Goal: Communication & Community: Ask a question

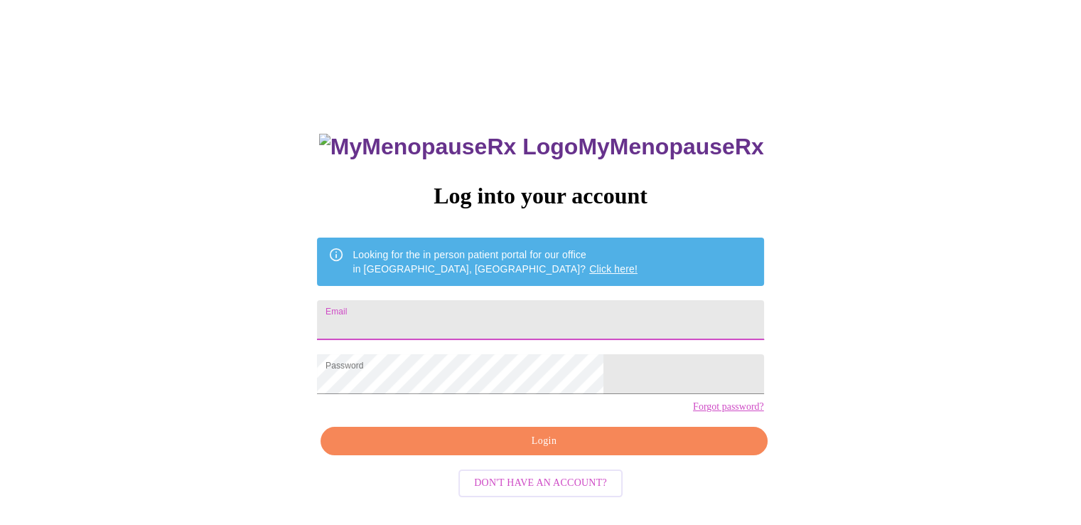
click at [437, 310] on input "Email" at bounding box center [540, 320] width 447 height 40
type input "[EMAIL_ADDRESS][DOMAIN_NAME]"
click at [540, 450] on span "Login" at bounding box center [544, 441] width 414 height 18
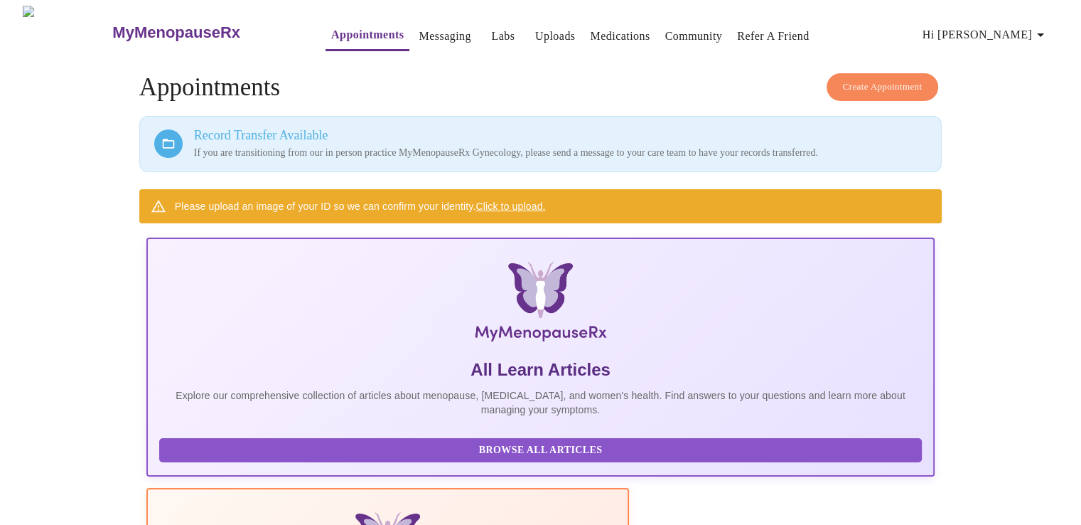
click at [1044, 26] on icon "button" at bounding box center [1040, 34] width 17 height 17
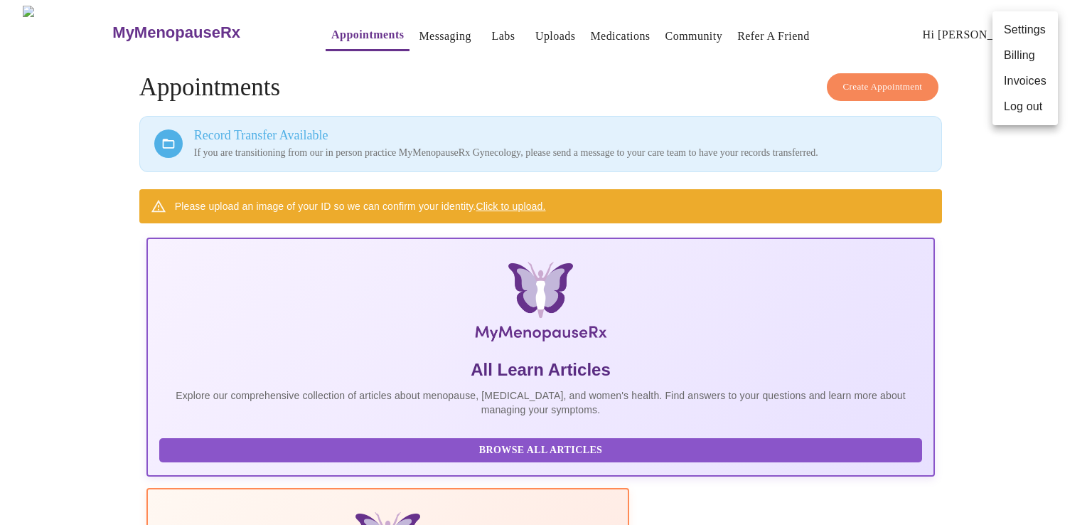
click at [468, 30] on div at bounding box center [546, 262] width 1092 height 525
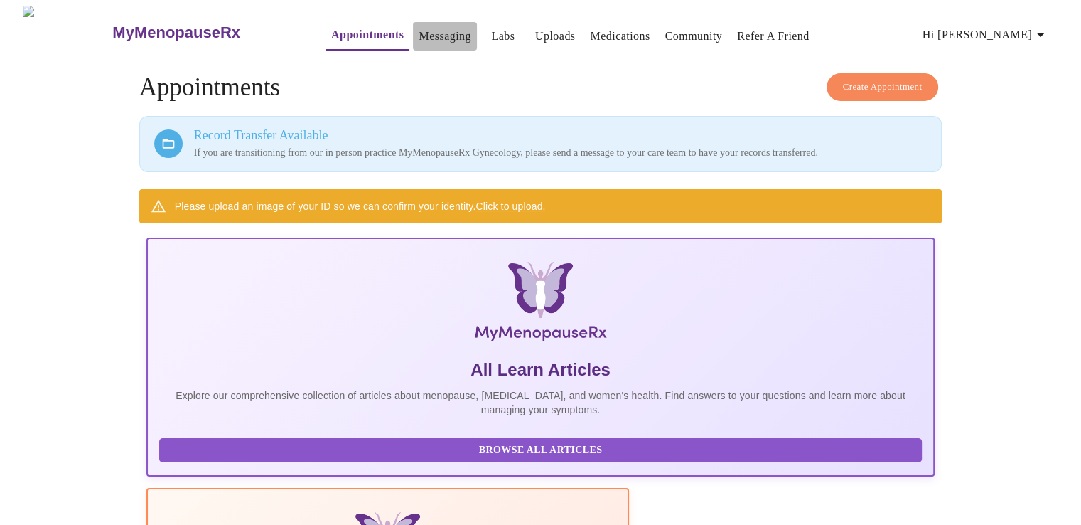
click at [419, 32] on link "Messaging" at bounding box center [445, 36] width 52 height 20
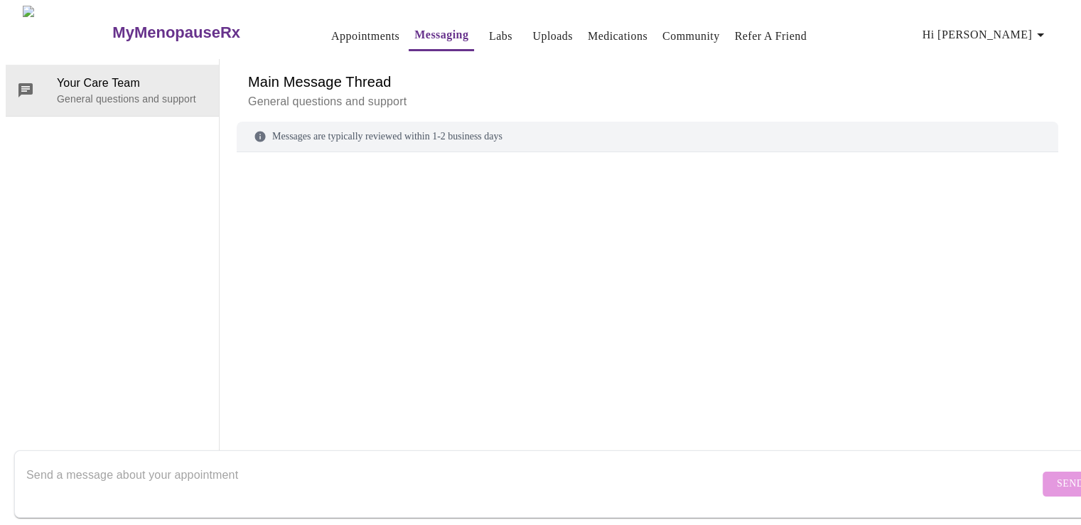
click at [489, 26] on link "Labs" at bounding box center [500, 36] width 23 height 20
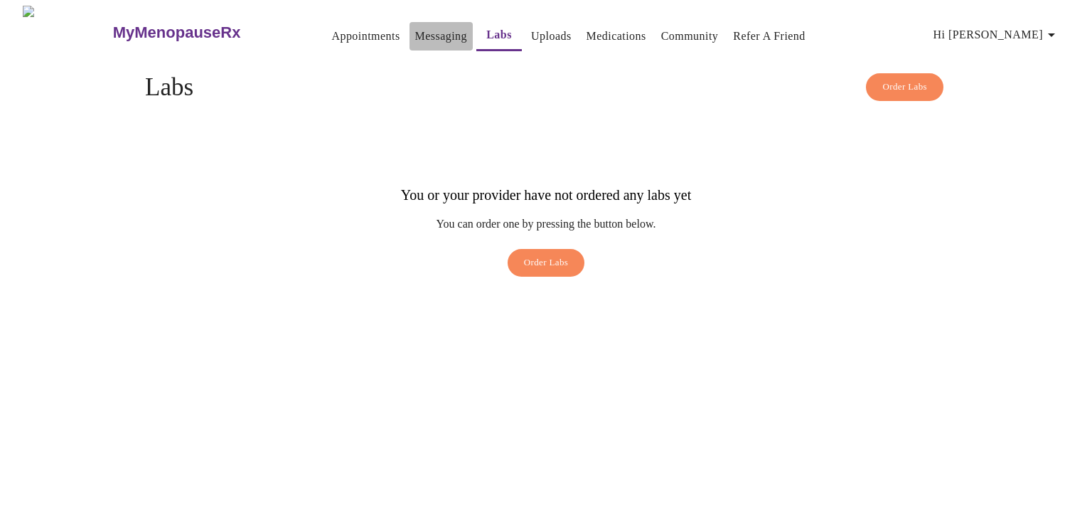
click at [415, 32] on link "Messaging" at bounding box center [441, 36] width 52 height 20
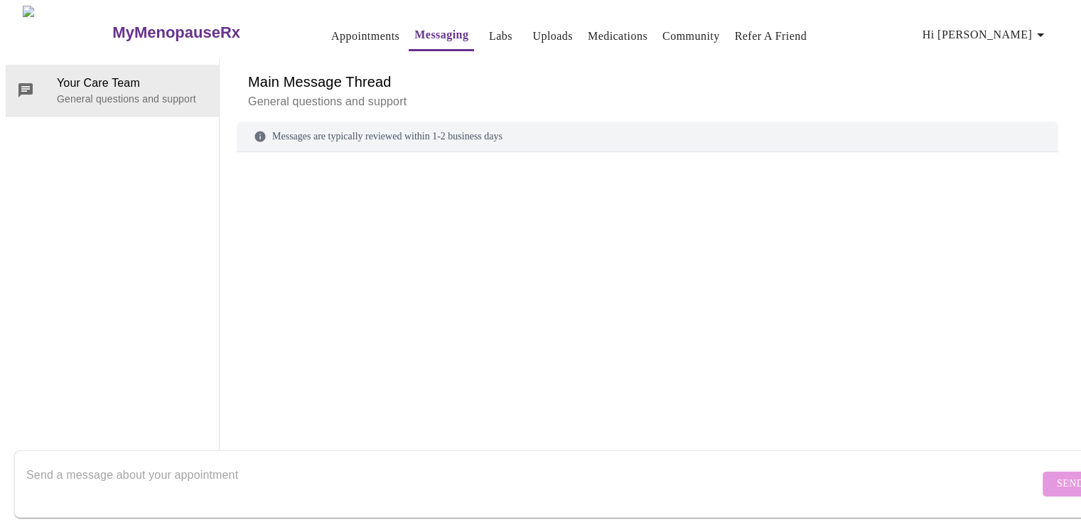
scroll to position [53, 0]
click at [371, 122] on div "Messages are typically reviewed within 1-2 business days" at bounding box center [648, 137] width 822 height 31
click at [353, 169] on div at bounding box center [648, 290] width 822 height 242
click at [291, 122] on div "Messages are typically reviewed within 1-2 business days" at bounding box center [648, 267] width 822 height 290
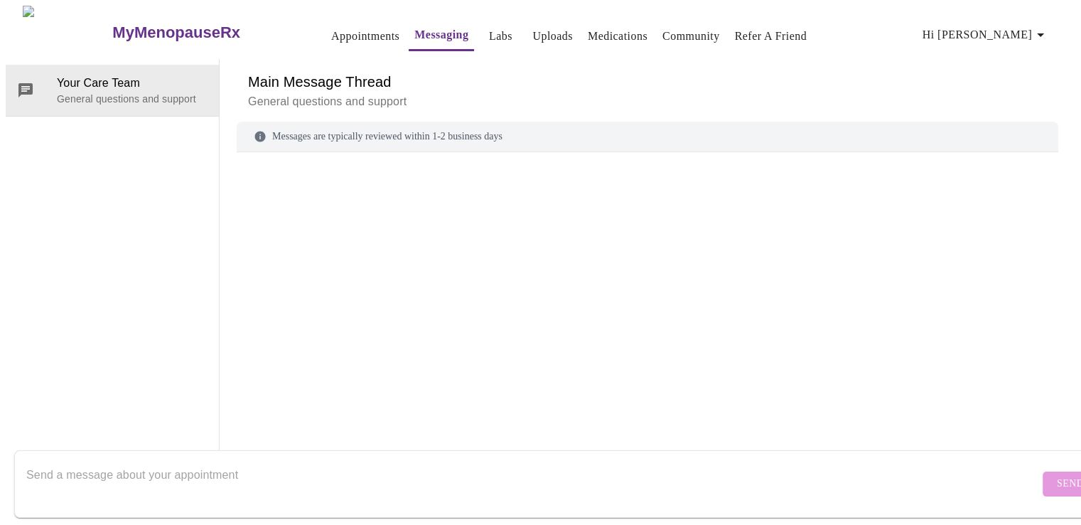
click at [105, 461] on textarea "Send a message about your appointment" at bounding box center [532, 484] width 1013 height 46
click at [186, 463] on textarea "Send a message about your appointment" at bounding box center [532, 484] width 1013 height 46
click at [71, 461] on textarea "I had a PAP done on [DATE]. How will I receive the results?" at bounding box center [532, 484] width 1013 height 46
type textarea "I had a Pap done on [DATE]. How will I receive the results?"
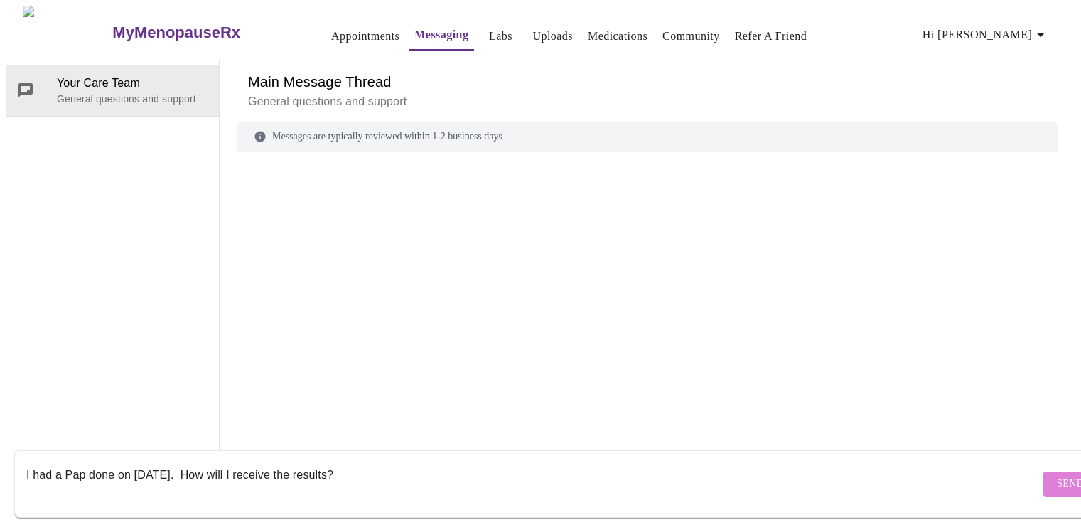
click at [1057, 475] on span "Send" at bounding box center [1070, 484] width 27 height 18
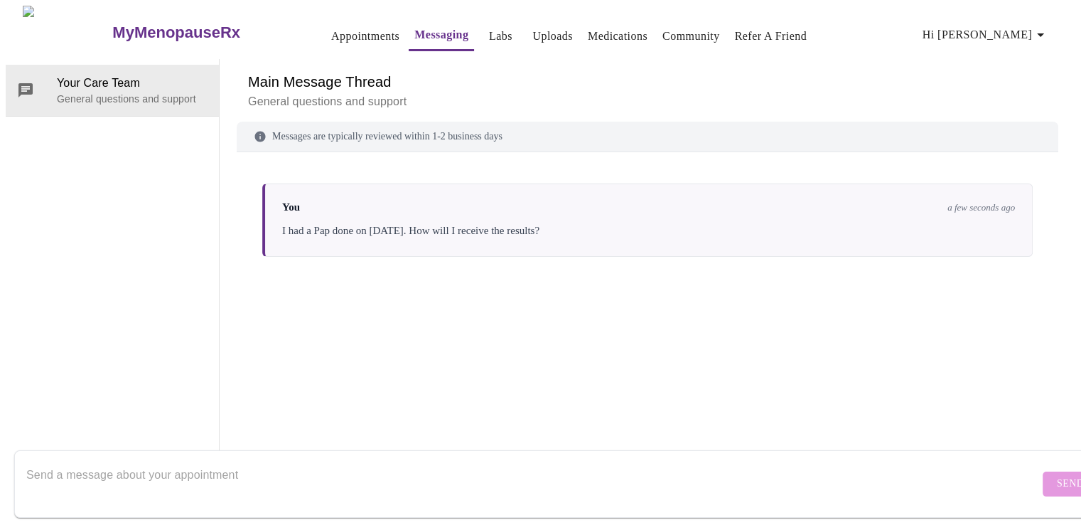
scroll to position [0, 0]
click at [1039, 26] on icon "button" at bounding box center [1040, 34] width 17 height 17
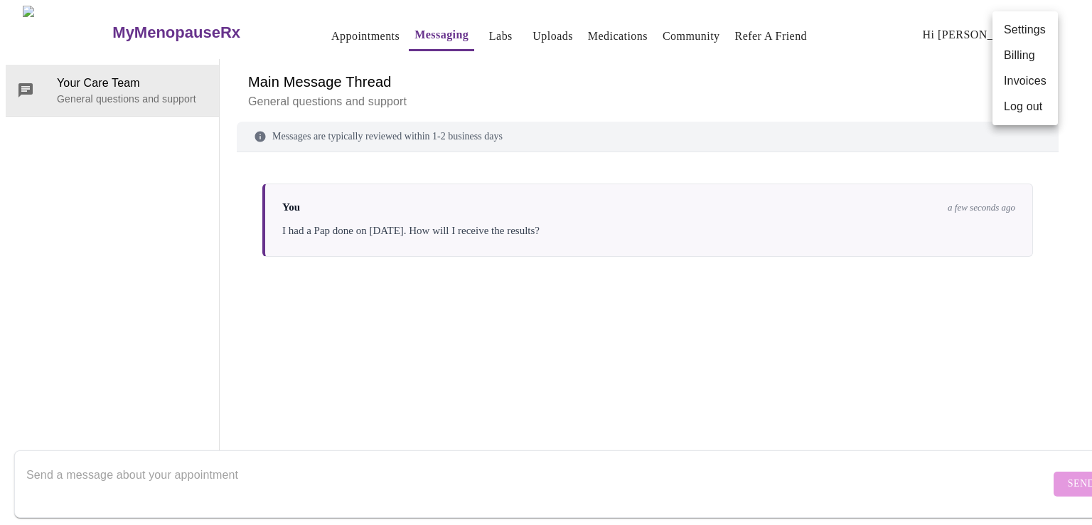
click at [468, 30] on div at bounding box center [546, 262] width 1092 height 525
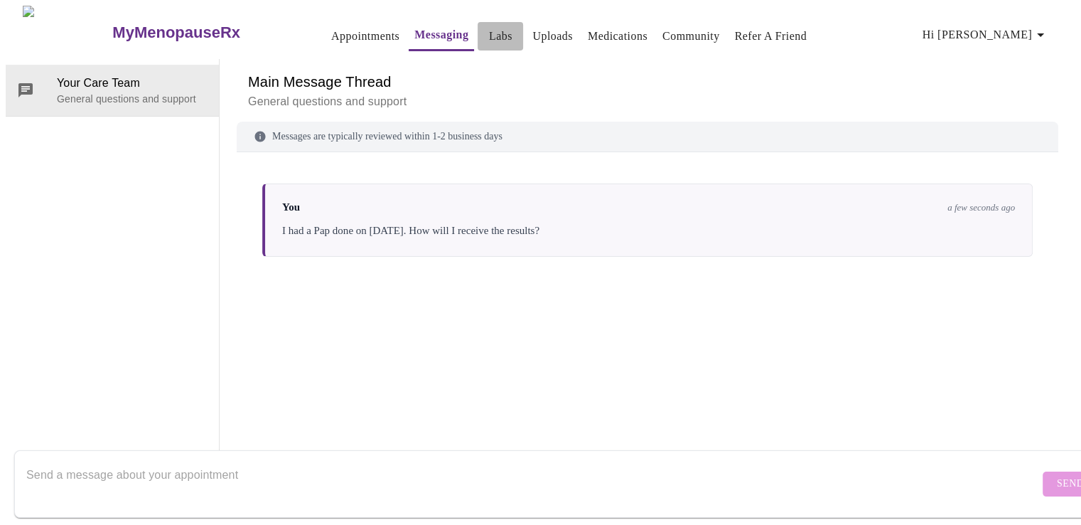
click at [489, 30] on link "Labs" at bounding box center [500, 36] width 23 height 20
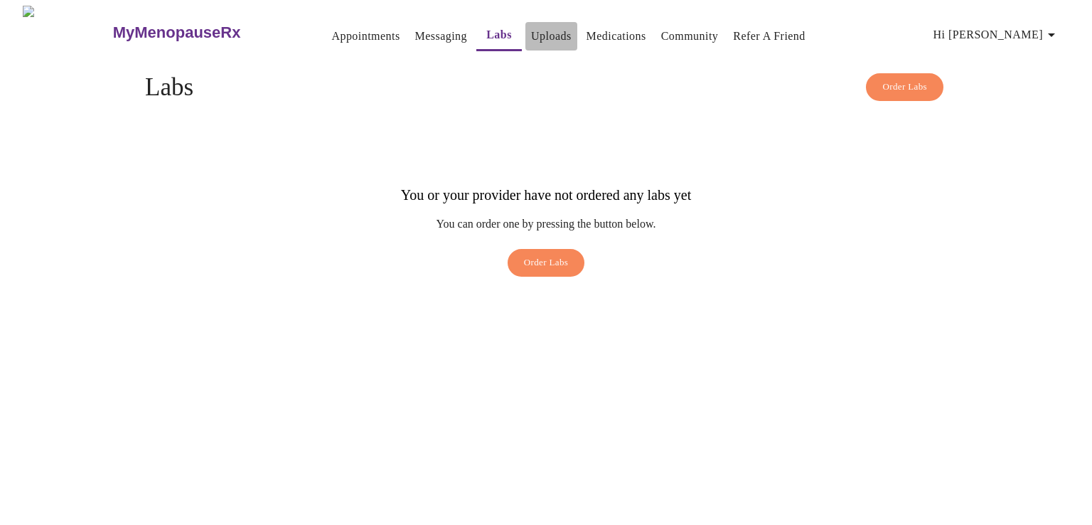
click at [531, 32] on link "Uploads" at bounding box center [551, 36] width 41 height 20
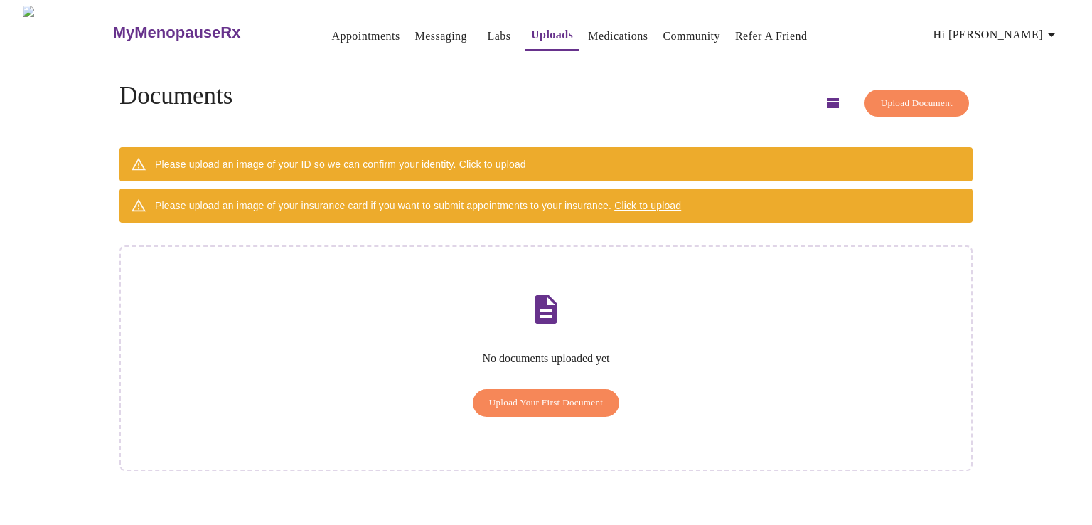
click at [602, 32] on link "Medications" at bounding box center [618, 36] width 60 height 20
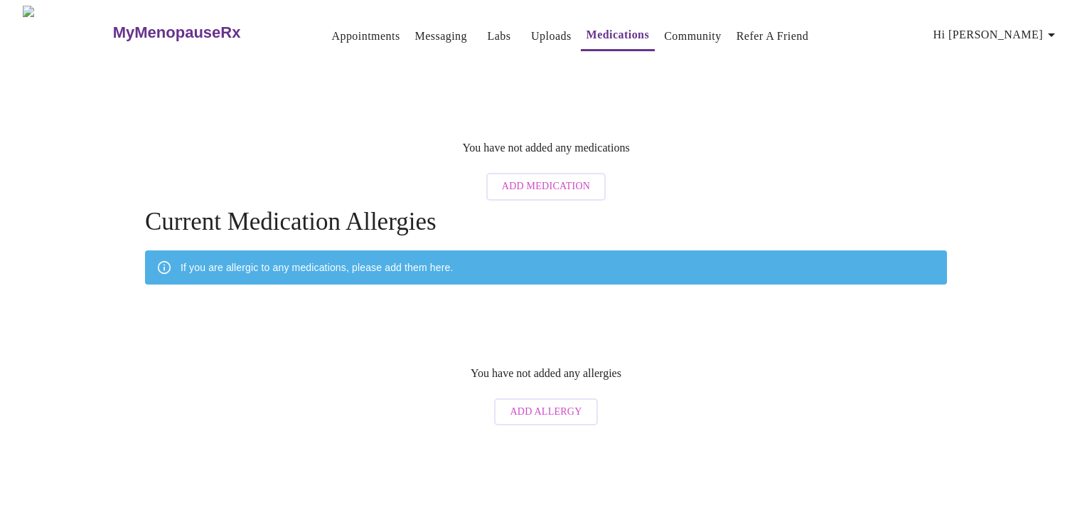
click at [1051, 26] on icon "button" at bounding box center [1051, 34] width 17 height 17
click at [118, 26] on div at bounding box center [546, 262] width 1092 height 525
click at [117, 27] on h3 "MyMenopauseRx" at bounding box center [177, 32] width 128 height 18
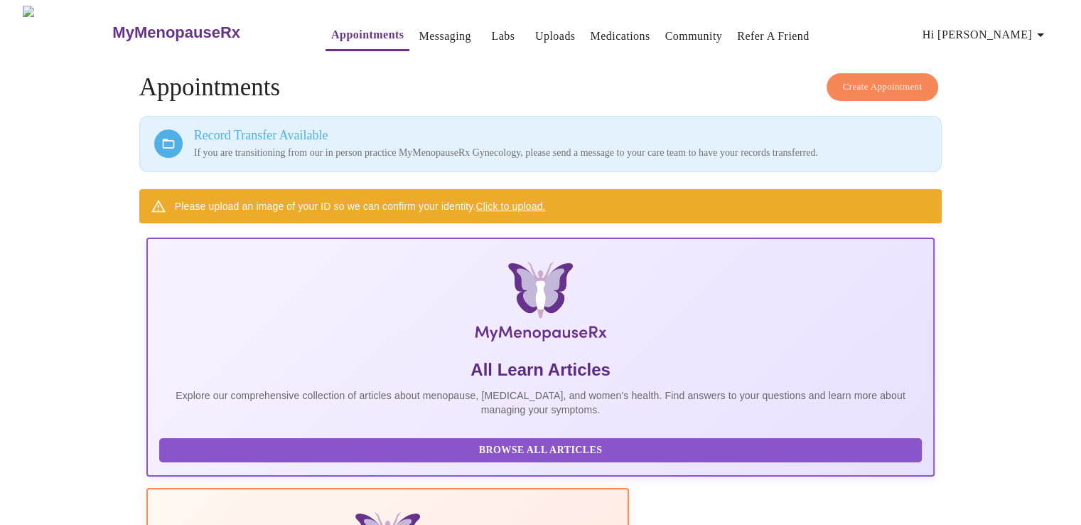
click at [1041, 28] on icon "button" at bounding box center [1040, 34] width 17 height 17
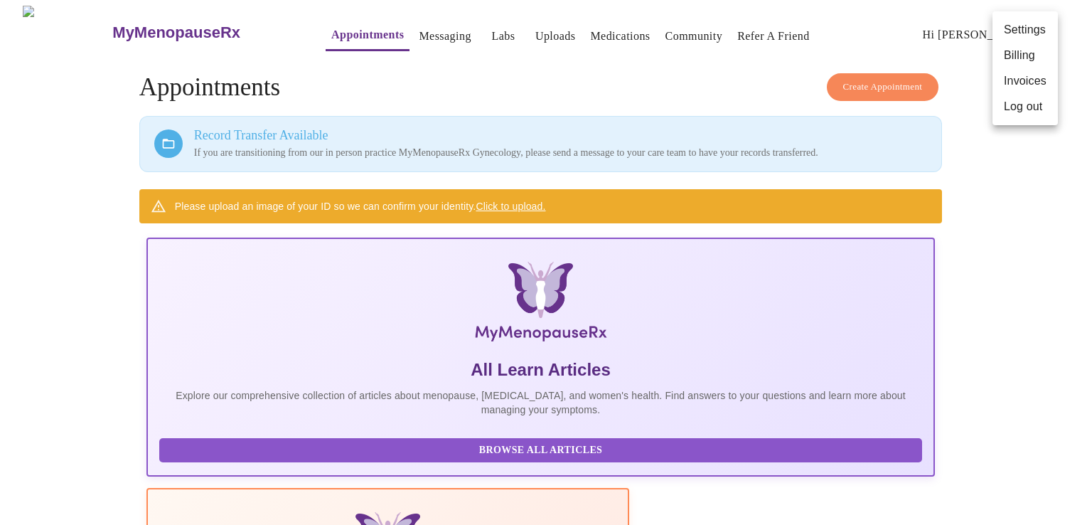
drag, startPoint x: 938, startPoint y: 228, endPoint x: 1001, endPoint y: 213, distance: 64.9
click at [945, 228] on div at bounding box center [546, 262] width 1092 height 525
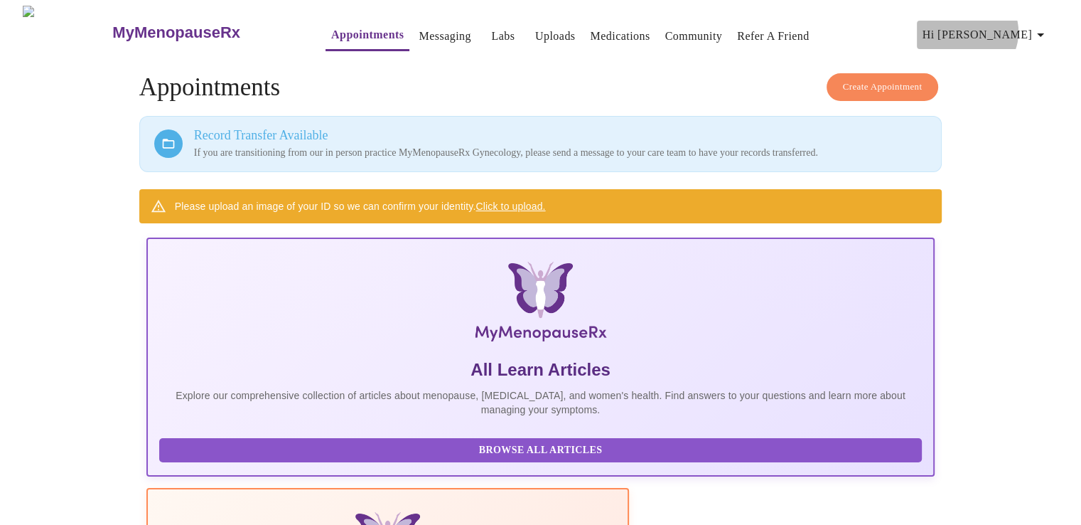
click at [1042, 28] on icon "button" at bounding box center [1040, 34] width 17 height 17
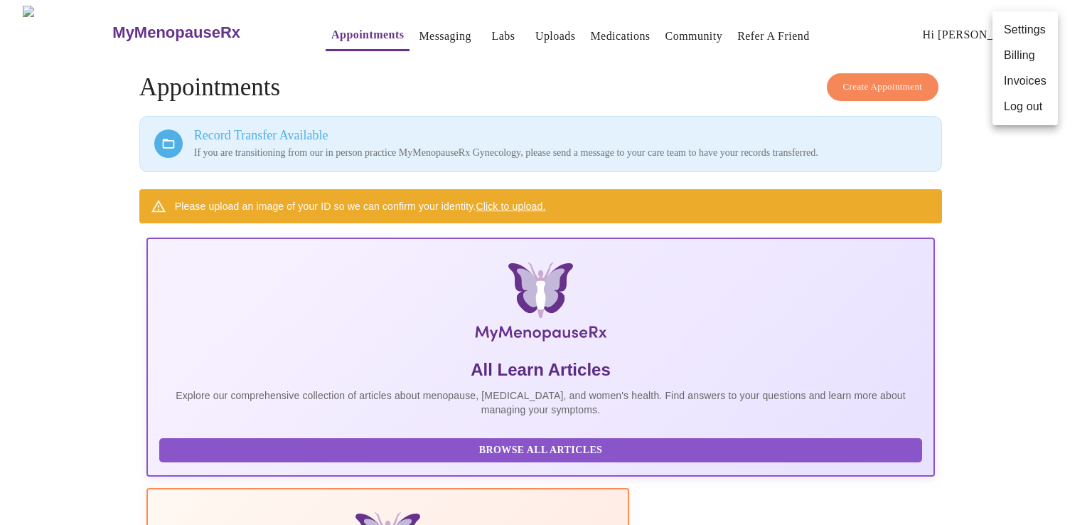
click at [1022, 110] on li "Log out" at bounding box center [1025, 107] width 65 height 26
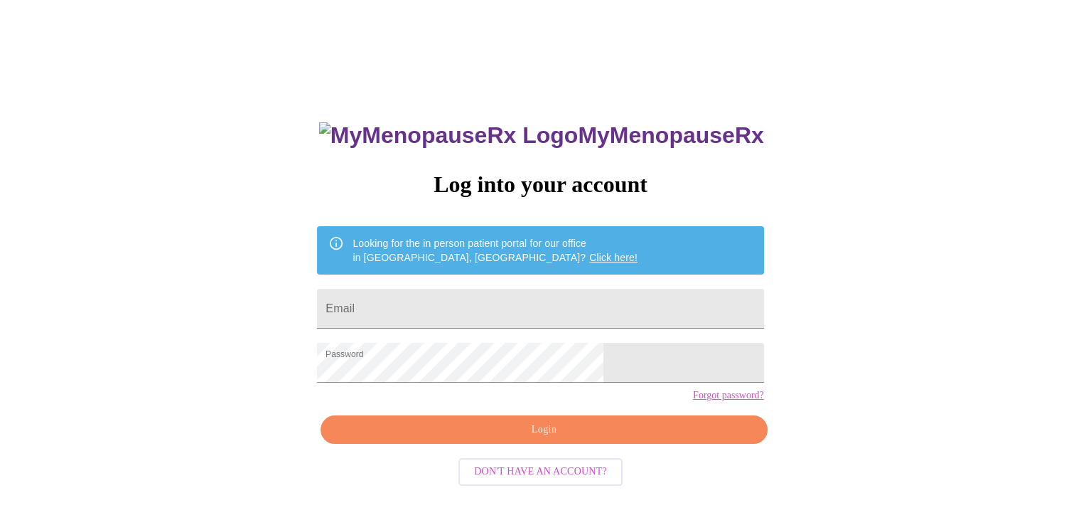
scroll to position [14, 0]
